Goal: Task Accomplishment & Management: Manage account settings

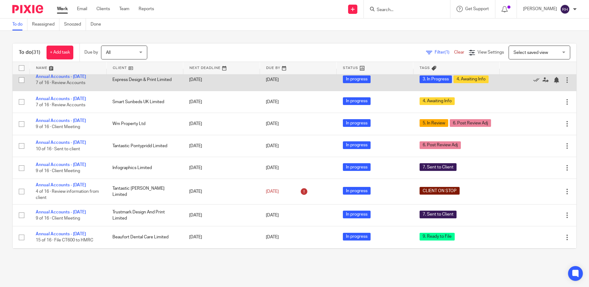
scroll to position [216, 0]
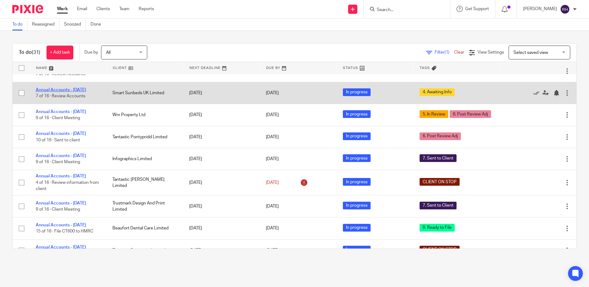
click at [55, 92] on link "Annual Accounts - [DATE]" at bounding box center [61, 90] width 50 height 4
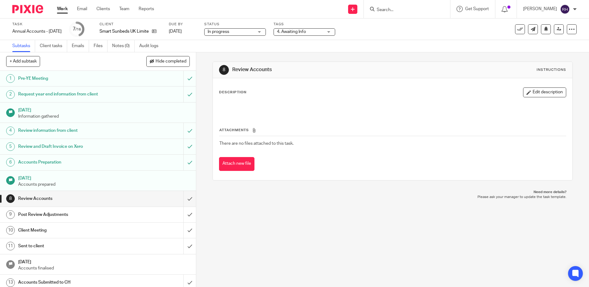
click at [391, 10] on input "Search" at bounding box center [403, 10] width 55 height 6
type input "smart"
click at [414, 25] on link at bounding box center [414, 23] width 78 height 9
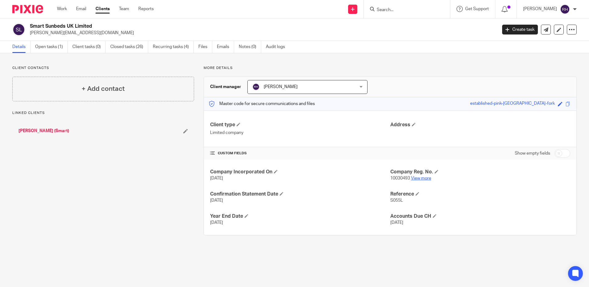
click at [418, 177] on link "View more" at bounding box center [421, 178] width 20 height 4
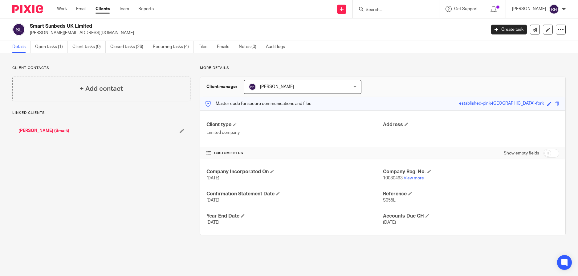
click at [28, 13] on div at bounding box center [25, 9] width 51 height 18
click at [24, 7] on img at bounding box center [27, 9] width 31 height 8
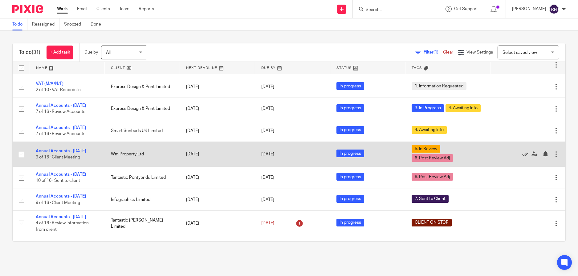
scroll to position [185, 0]
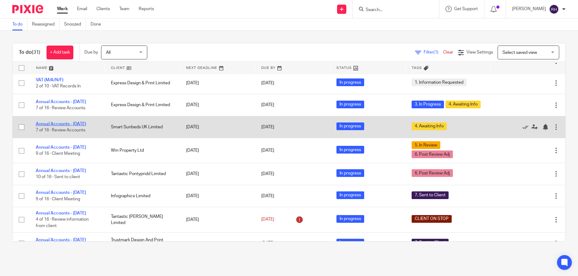
click at [61, 126] on link "Annual Accounts - February 2025" at bounding box center [61, 124] width 50 height 4
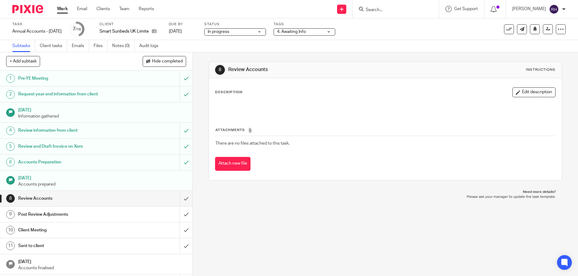
click at [335, 32] on div "4. Awaiting Info" at bounding box center [305, 31] width 62 height 7
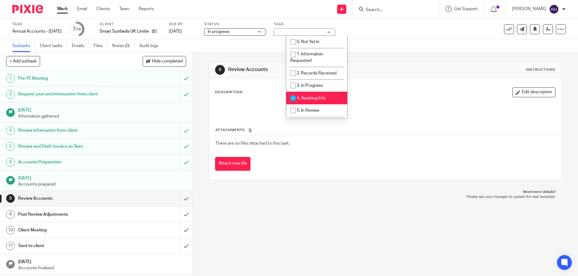
click at [293, 95] on input "checkbox" at bounding box center [293, 98] width 12 height 12
checkbox input "false"
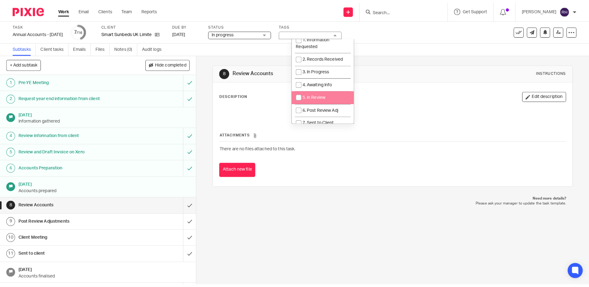
scroll to position [25, 0]
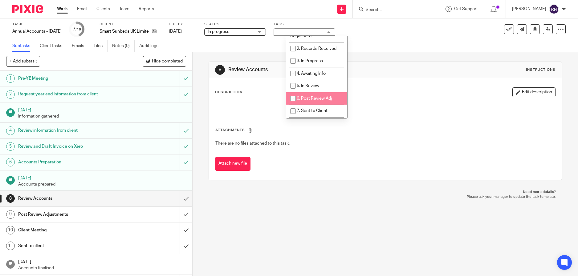
click at [293, 99] on input "checkbox" at bounding box center [293, 99] width 12 height 12
checkbox input "true"
click at [363, 96] on div "Description Edit description" at bounding box center [385, 93] width 340 height 10
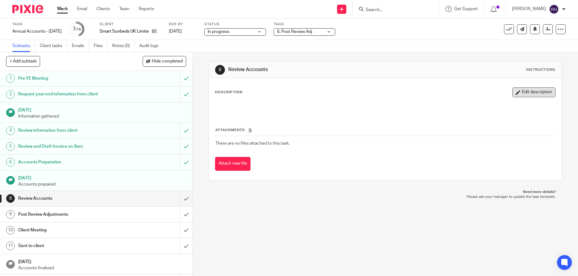
click at [524, 92] on button "Edit description" at bounding box center [533, 93] width 43 height 10
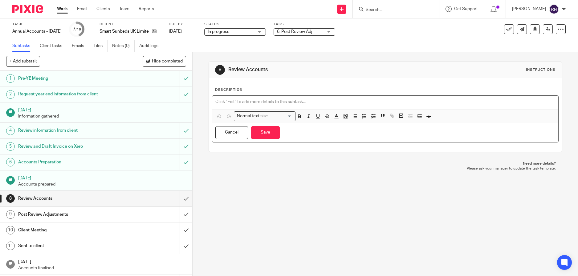
click at [220, 104] on p at bounding box center [385, 102] width 340 height 6
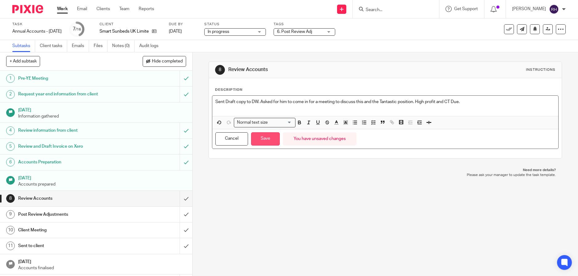
click at [257, 135] on button "Save" at bounding box center [265, 138] width 29 height 13
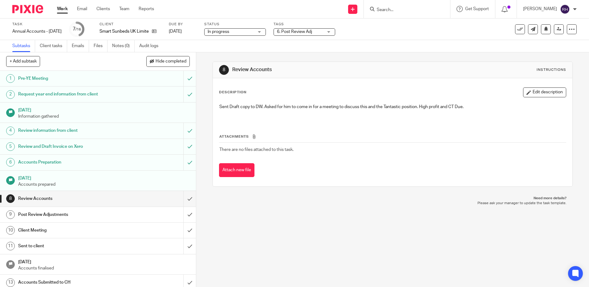
click at [384, 10] on input "Search" at bounding box center [403, 10] width 55 height 6
type input "Sauce"
click button "submit" at bounding box center [0, 0] width 0 height 0
drag, startPoint x: 401, startPoint y: 23, endPoint x: 403, endPoint y: 29, distance: 6.1
click at [401, 23] on link at bounding box center [413, 23] width 76 height 9
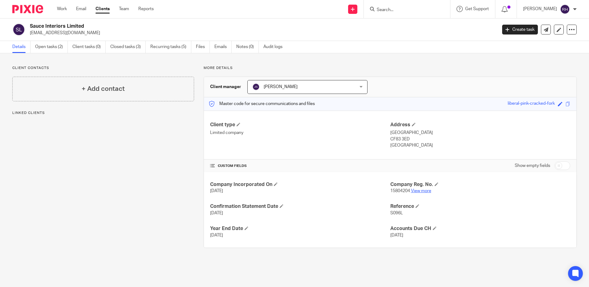
click at [424, 193] on link "View more" at bounding box center [421, 191] width 20 height 4
